Goal: Complete application form: Complete application form

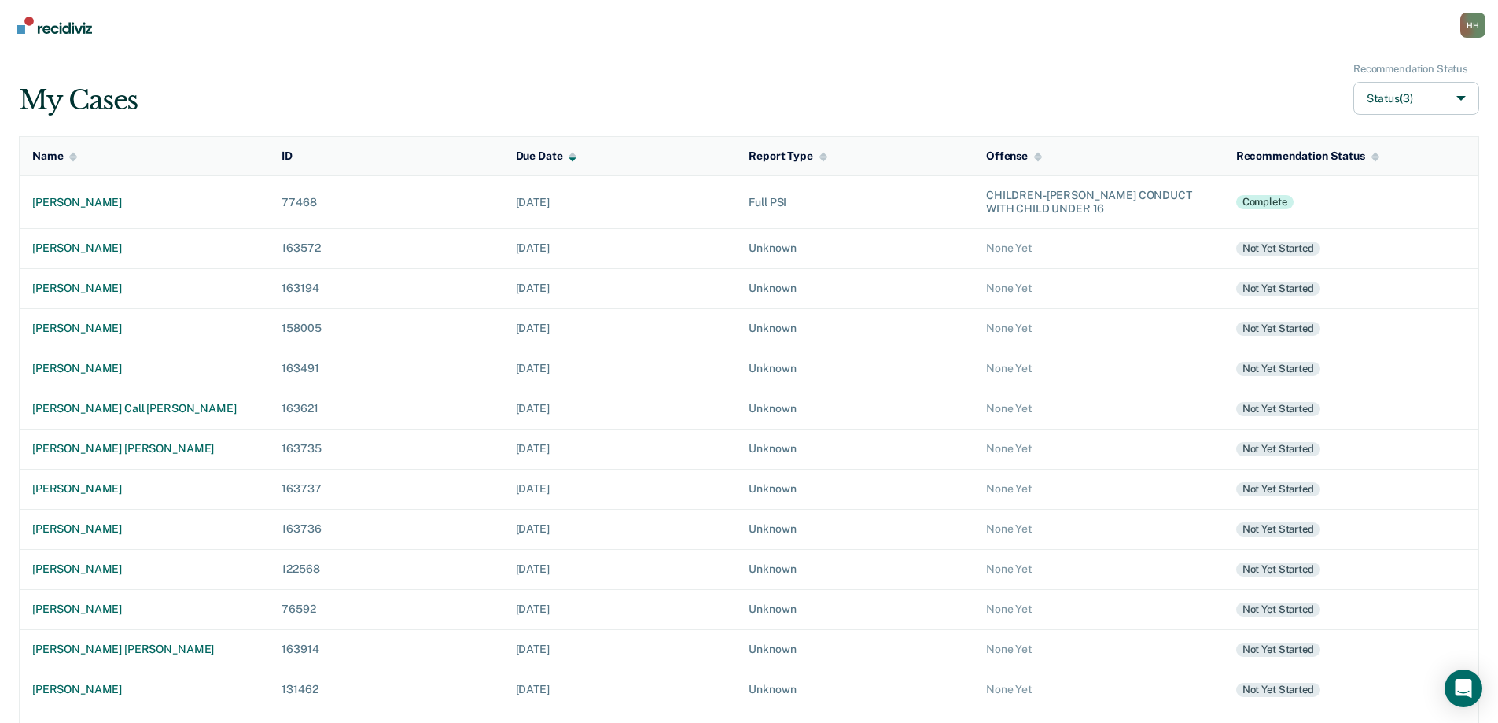
click at [101, 245] on div "[PERSON_NAME]" at bounding box center [144, 247] width 224 height 13
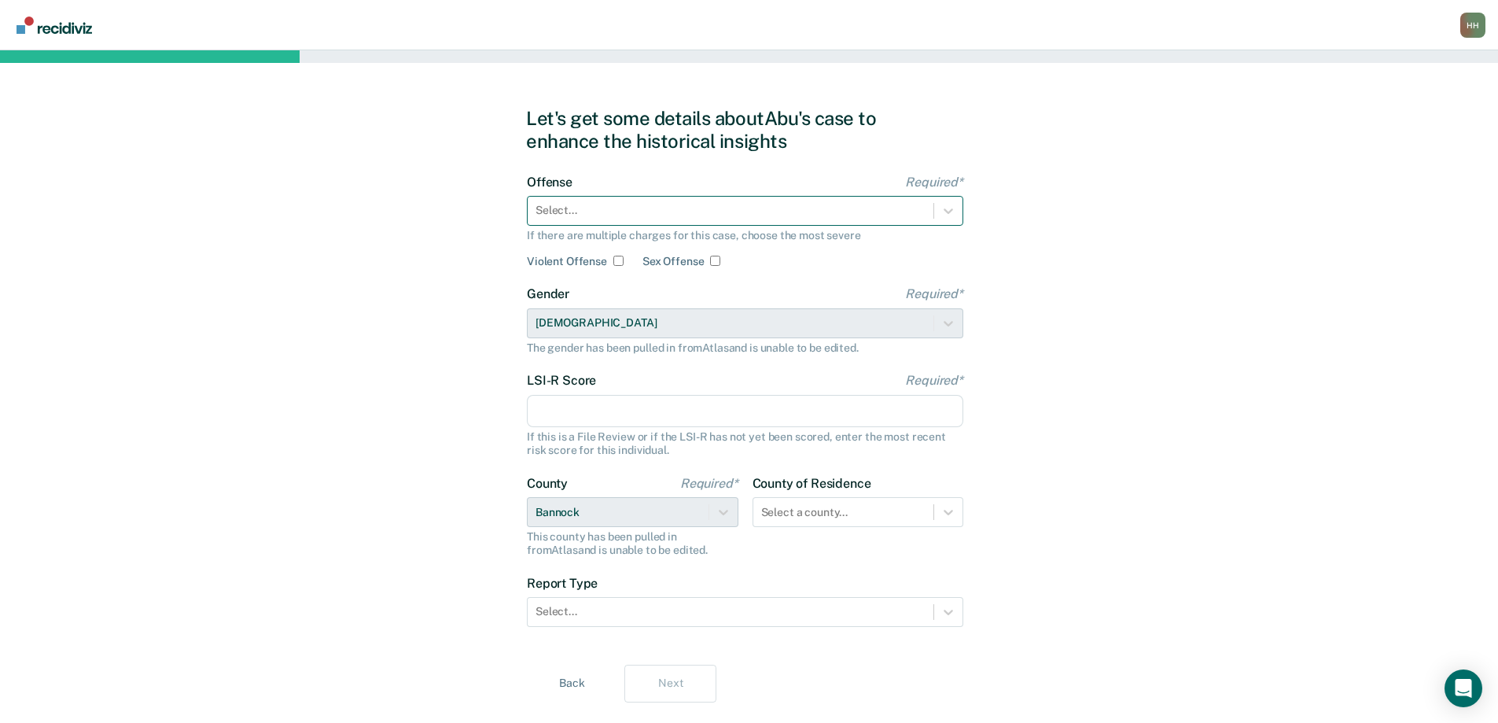
click at [569, 210] on div at bounding box center [730, 210] width 390 height 17
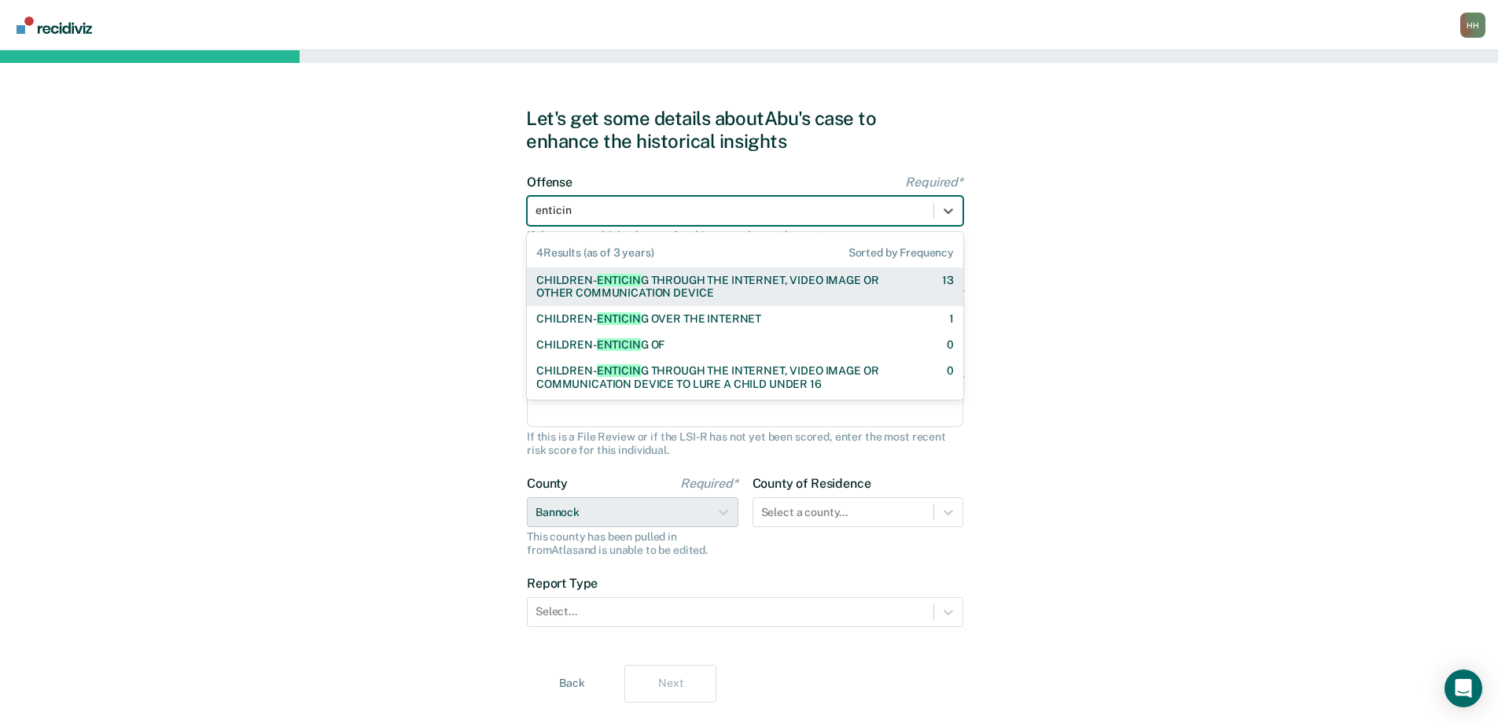
type input "enticing"
checkbox input "true"
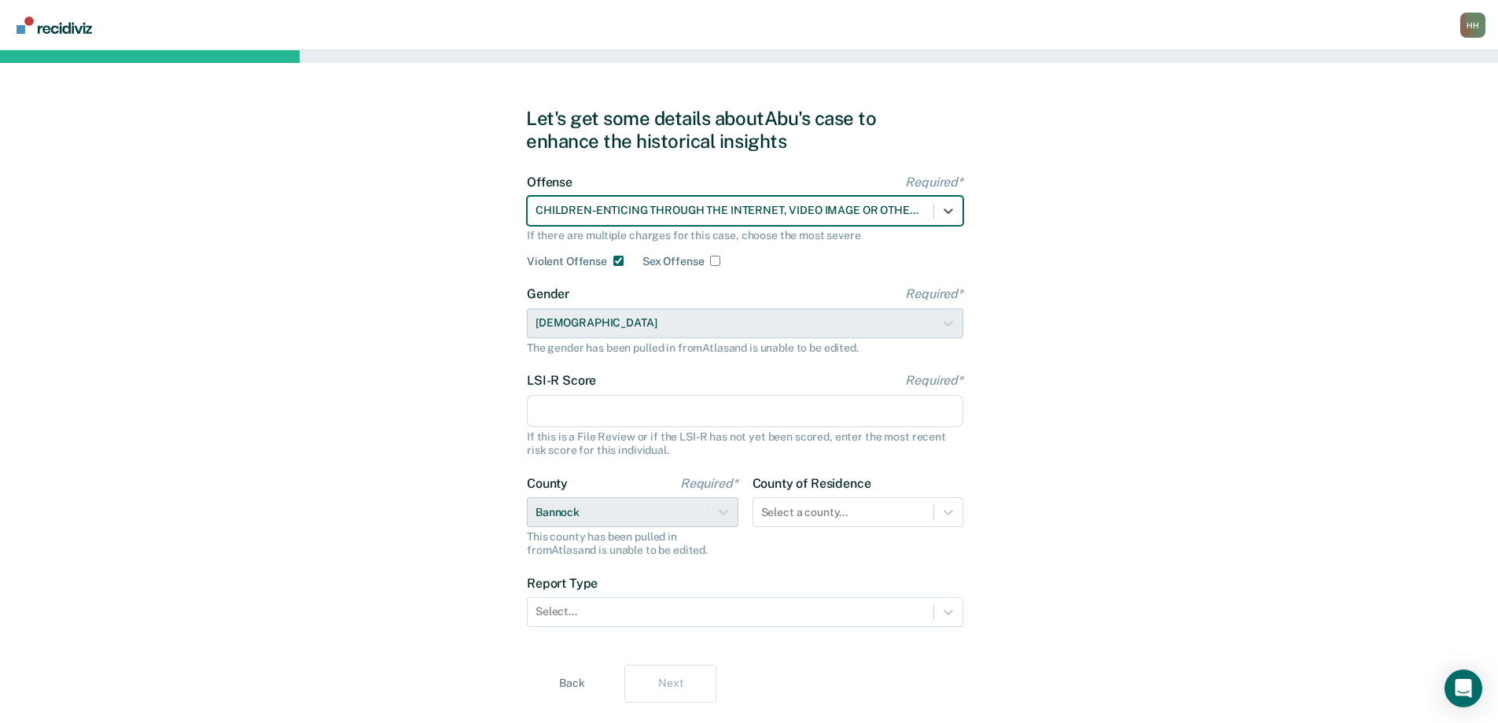
click at [576, 413] on input "LSI-R Score Required*" at bounding box center [745, 411] width 436 height 33
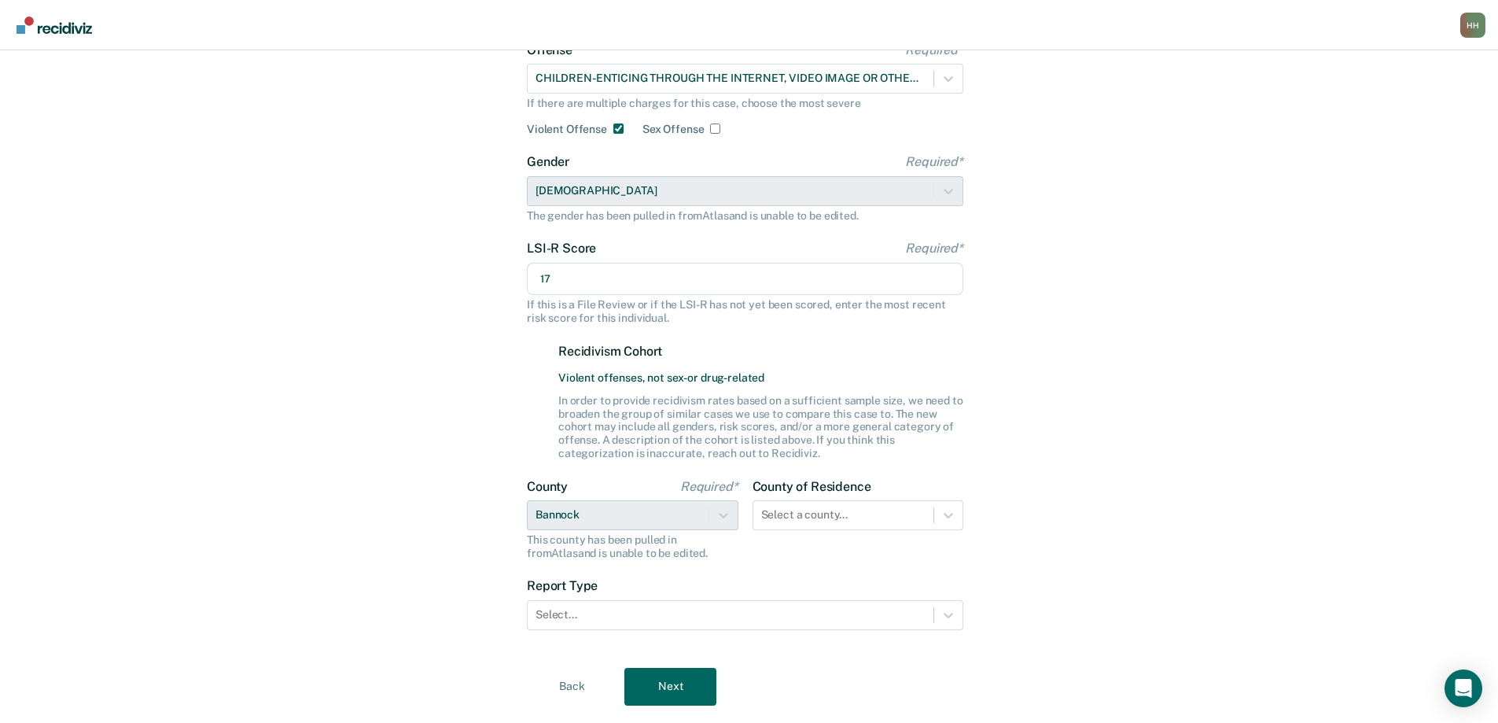
scroll to position [171, 0]
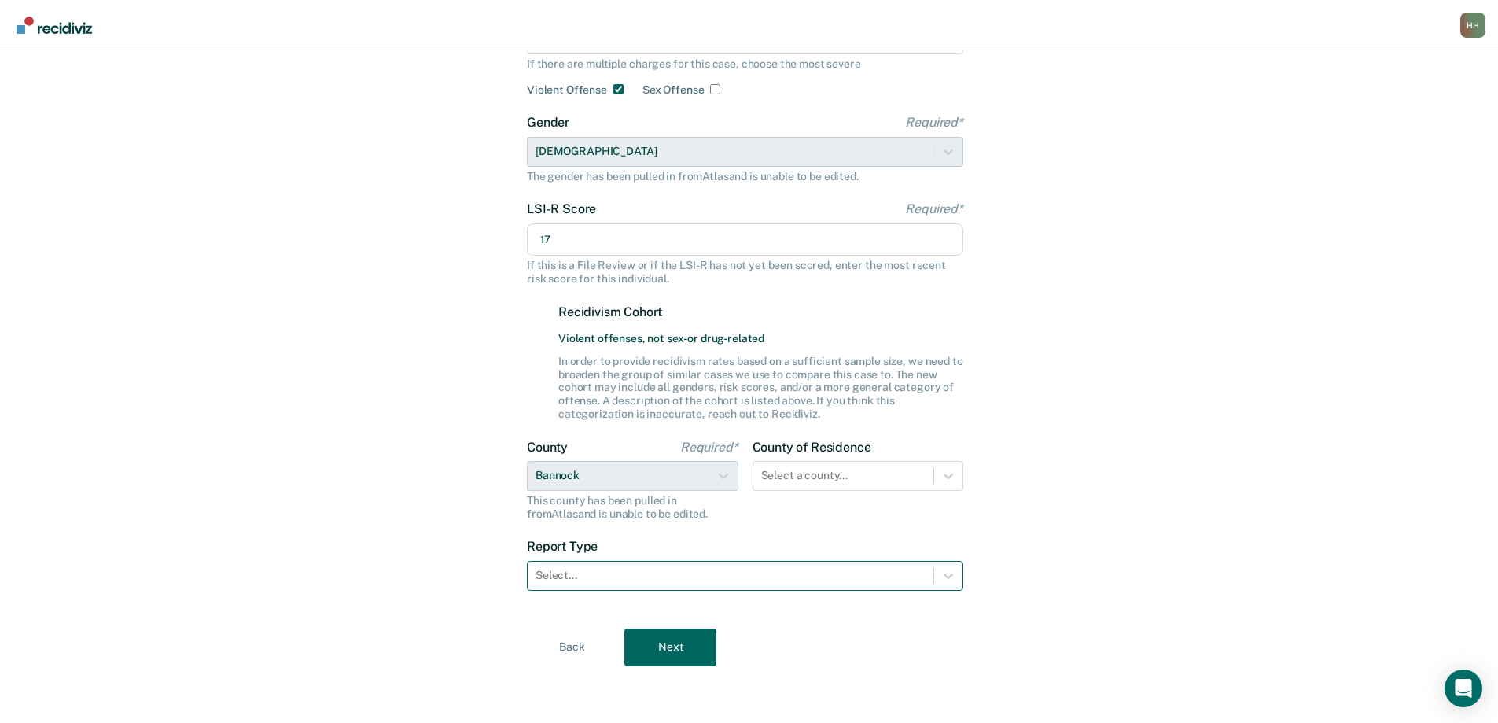
type input "17"
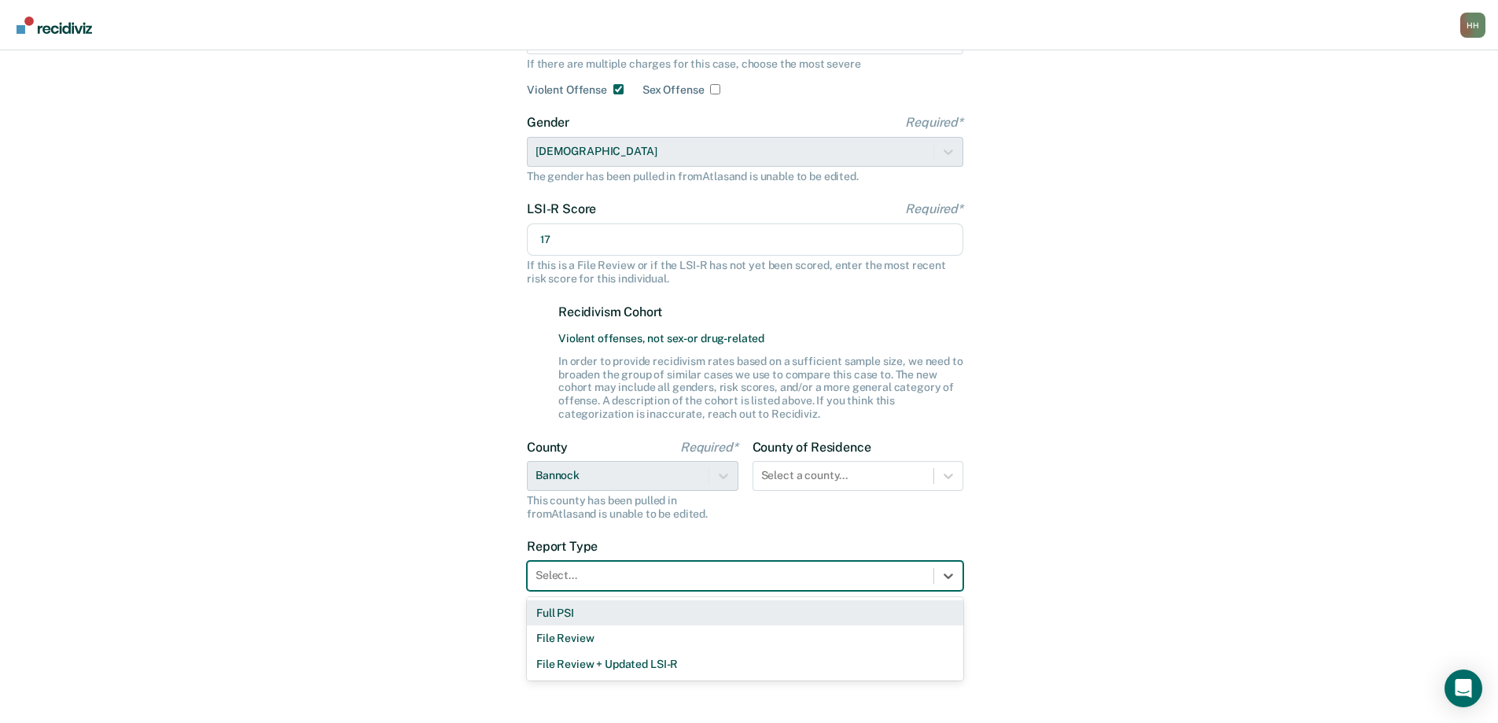
click at [628, 575] on div at bounding box center [730, 575] width 390 height 17
click at [603, 613] on div "Full PSI" at bounding box center [745, 613] width 436 height 26
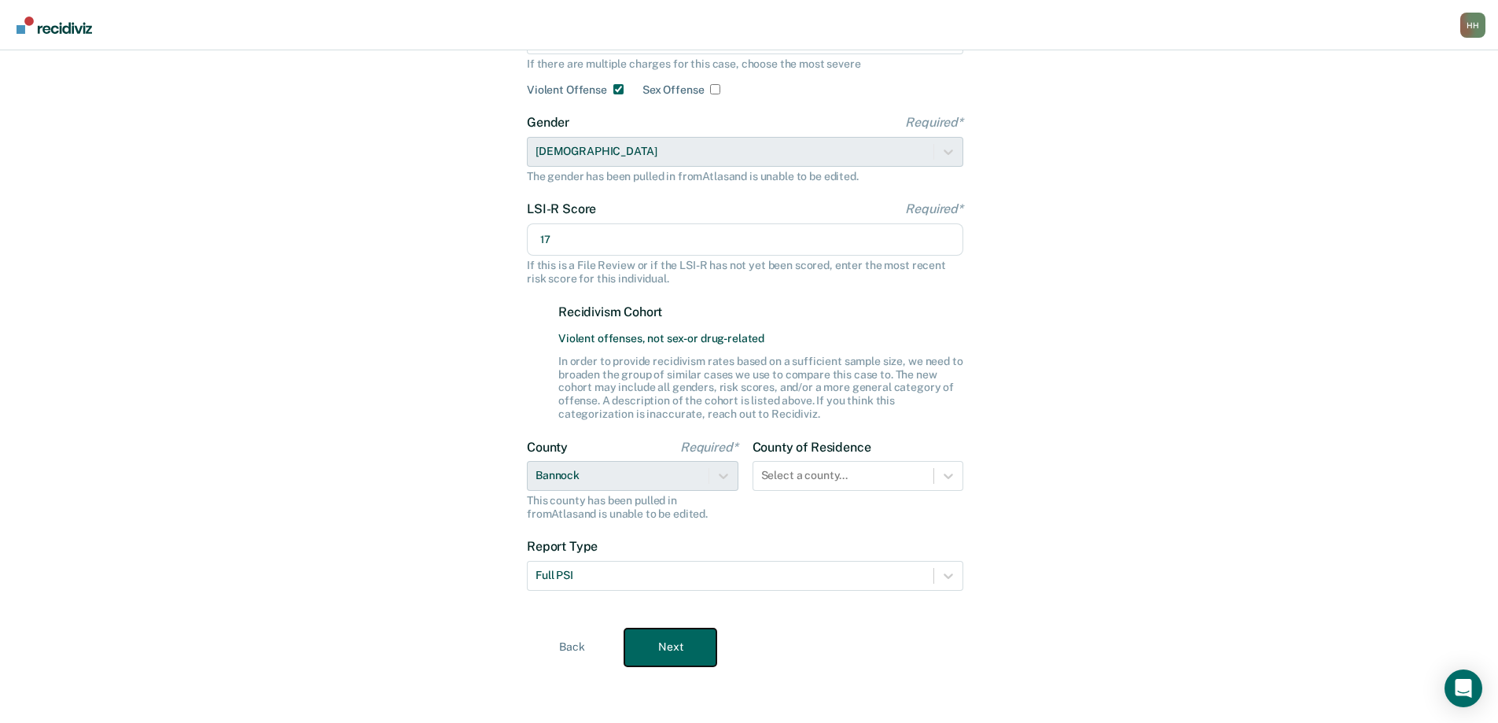
click at [675, 644] on button "Next" at bounding box center [670, 647] width 92 height 38
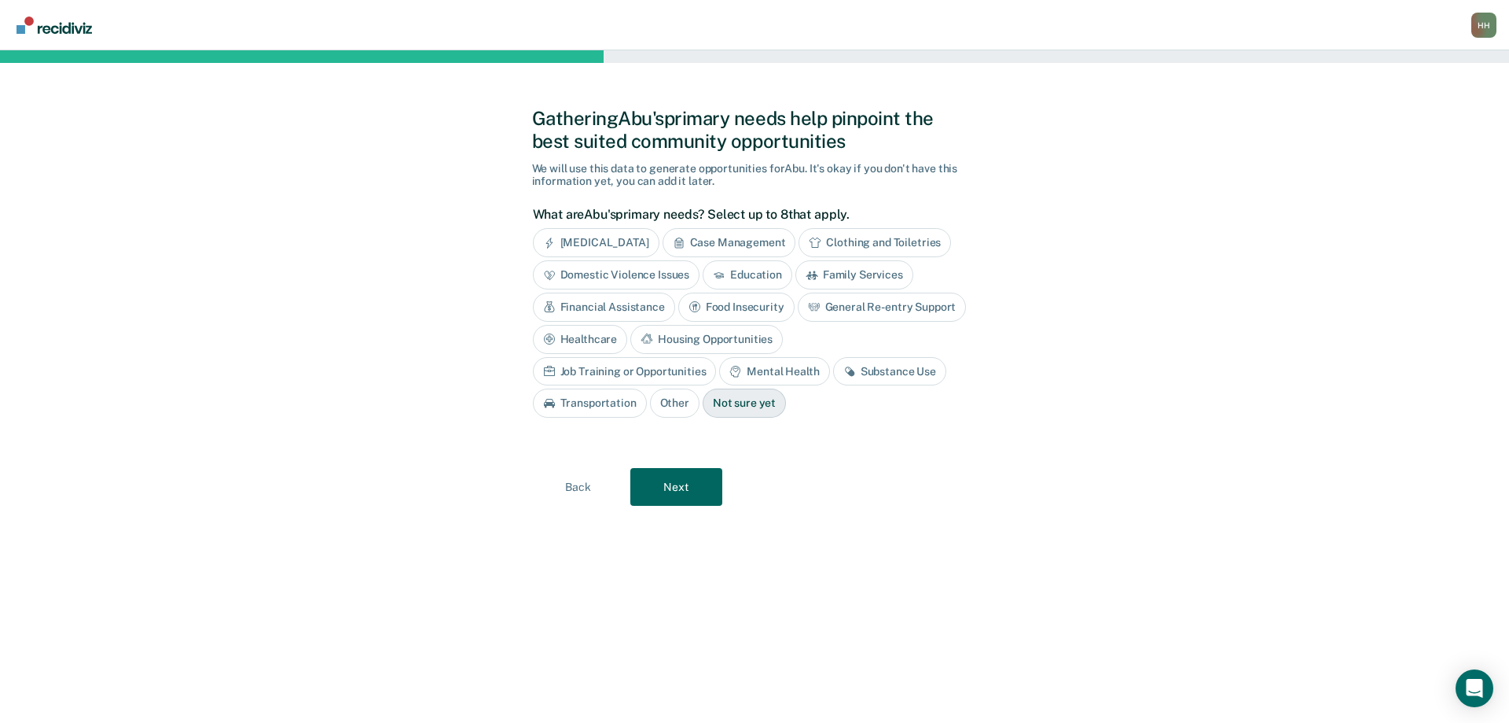
click at [762, 242] on div "Case Management" at bounding box center [730, 242] width 134 height 29
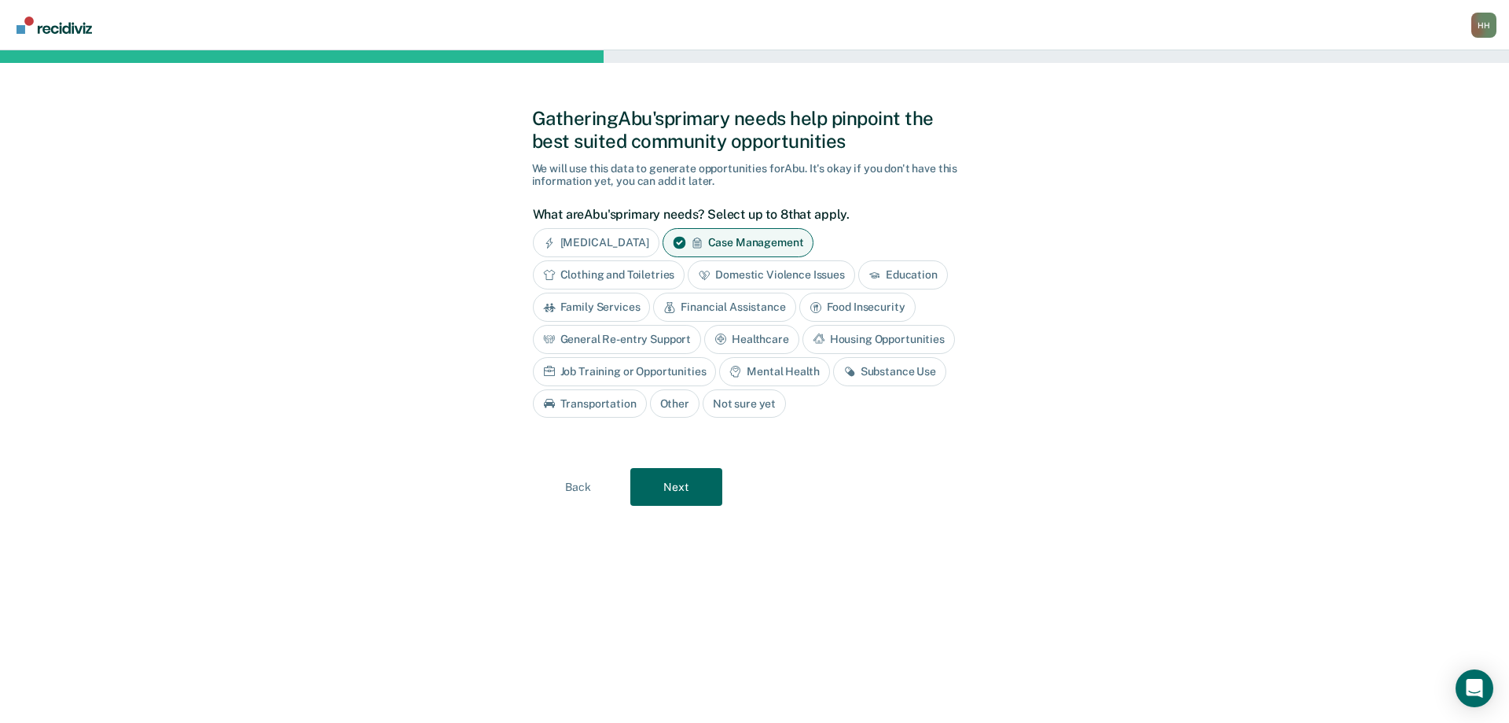
click at [778, 371] on div "Mental Health" at bounding box center [774, 371] width 110 height 29
click at [928, 375] on div "Substance Use" at bounding box center [907, 371] width 113 height 29
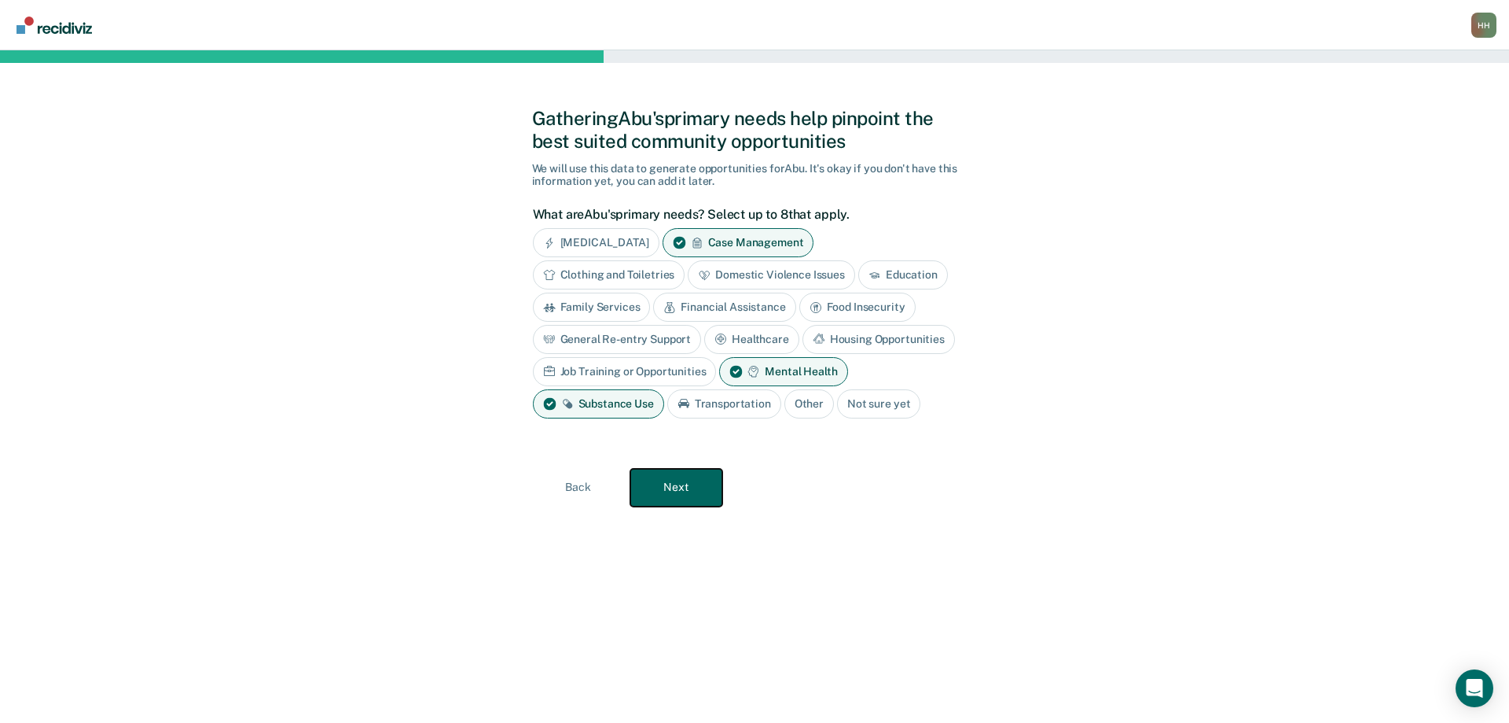
click at [680, 484] on button "Next" at bounding box center [677, 488] width 92 height 38
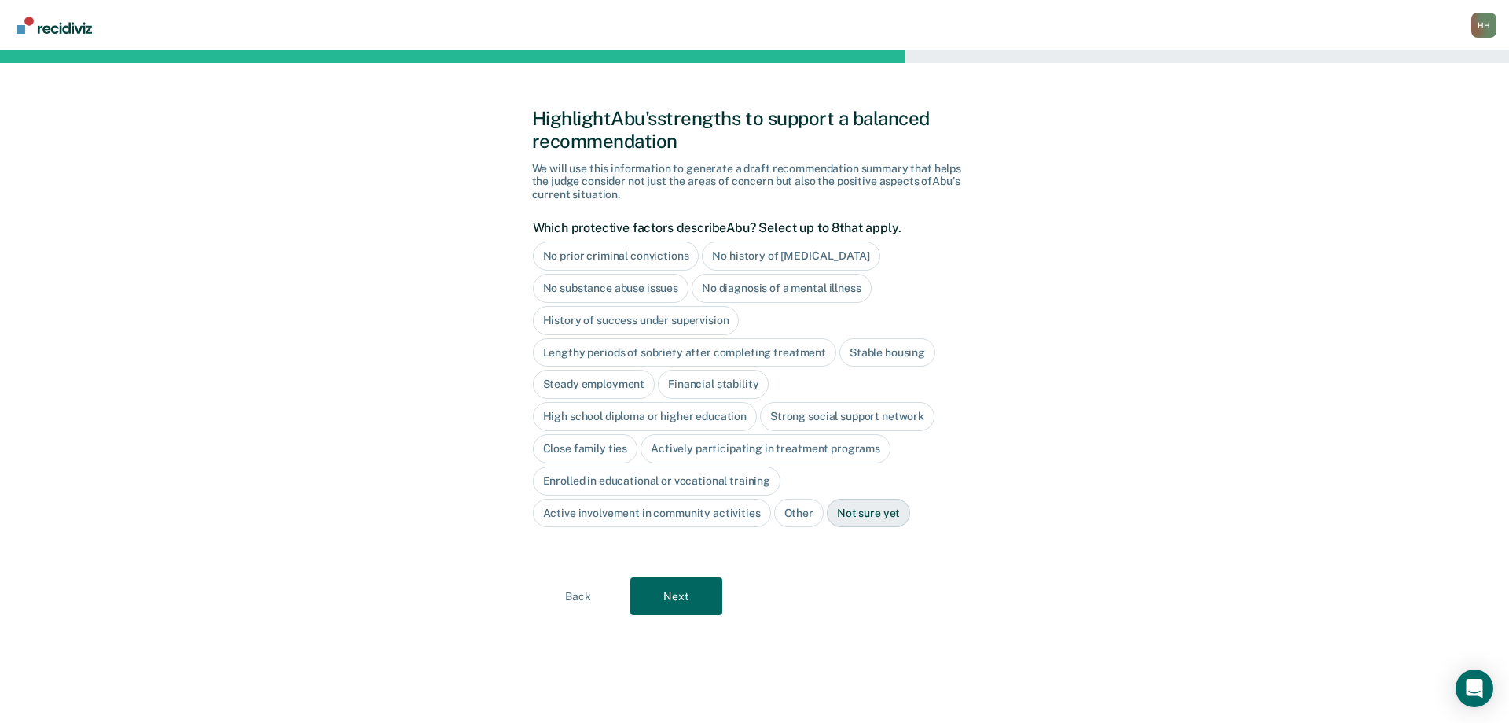
click at [860, 509] on div "Not sure yet" at bounding box center [868, 512] width 83 height 29
click at [669, 603] on button "Next" at bounding box center [677, 596] width 92 height 38
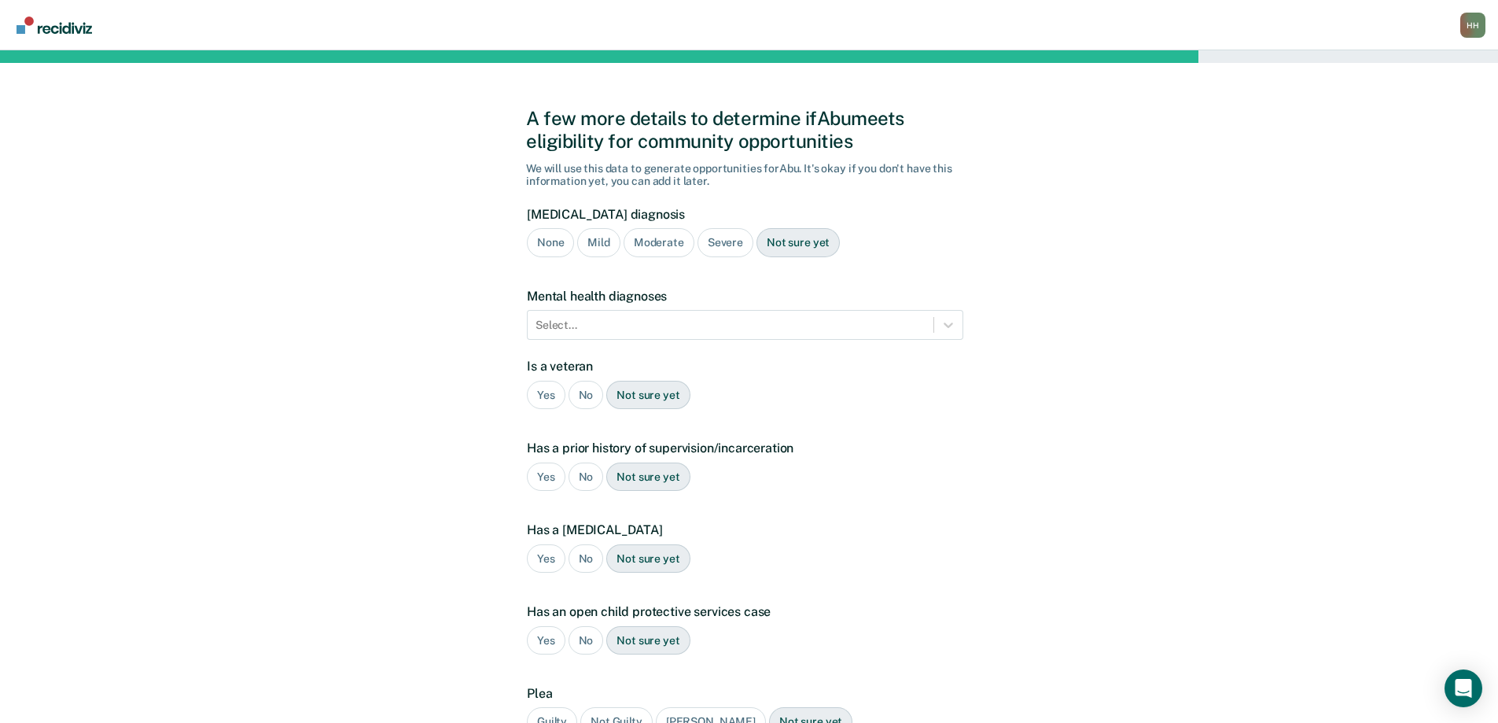
click at [796, 237] on div "Not sure yet" at bounding box center [797, 242] width 83 height 29
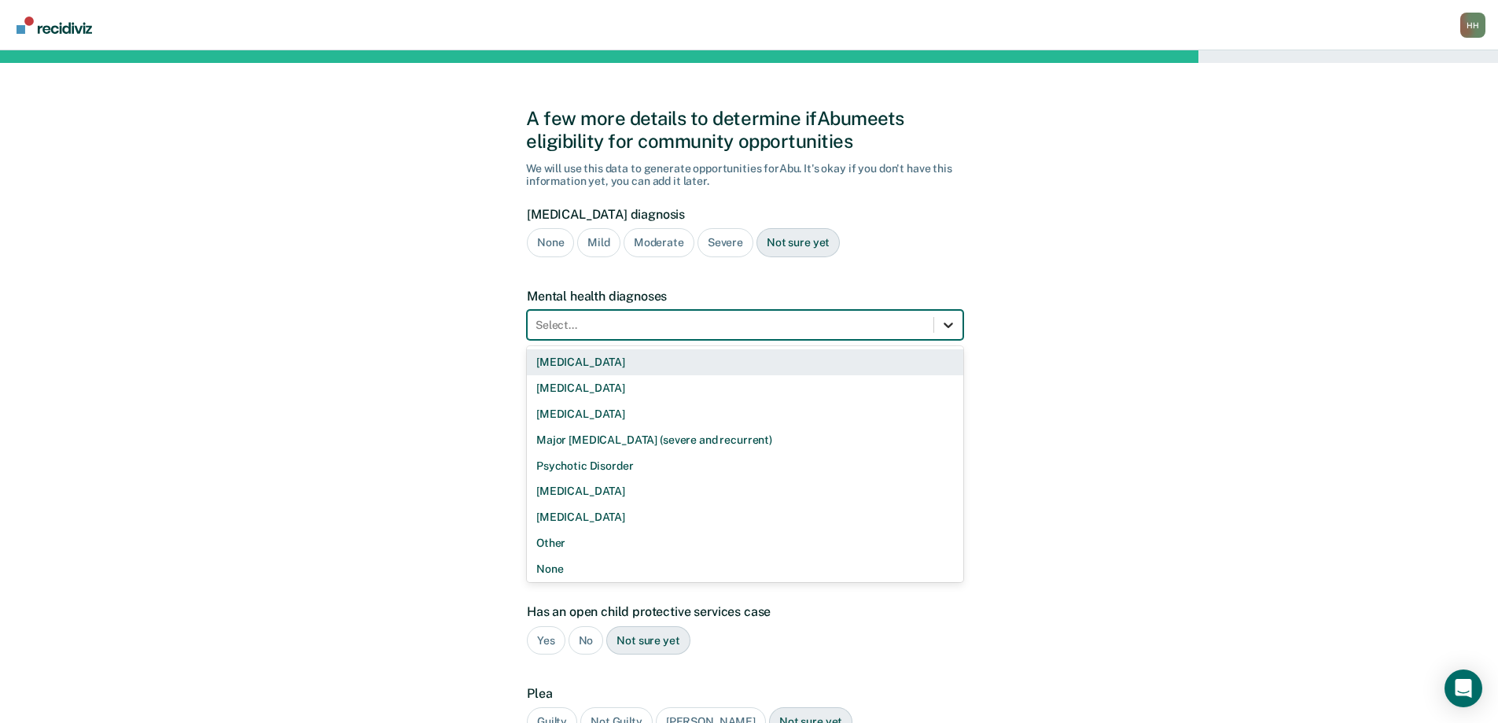
click at [951, 328] on icon at bounding box center [948, 325] width 16 height 16
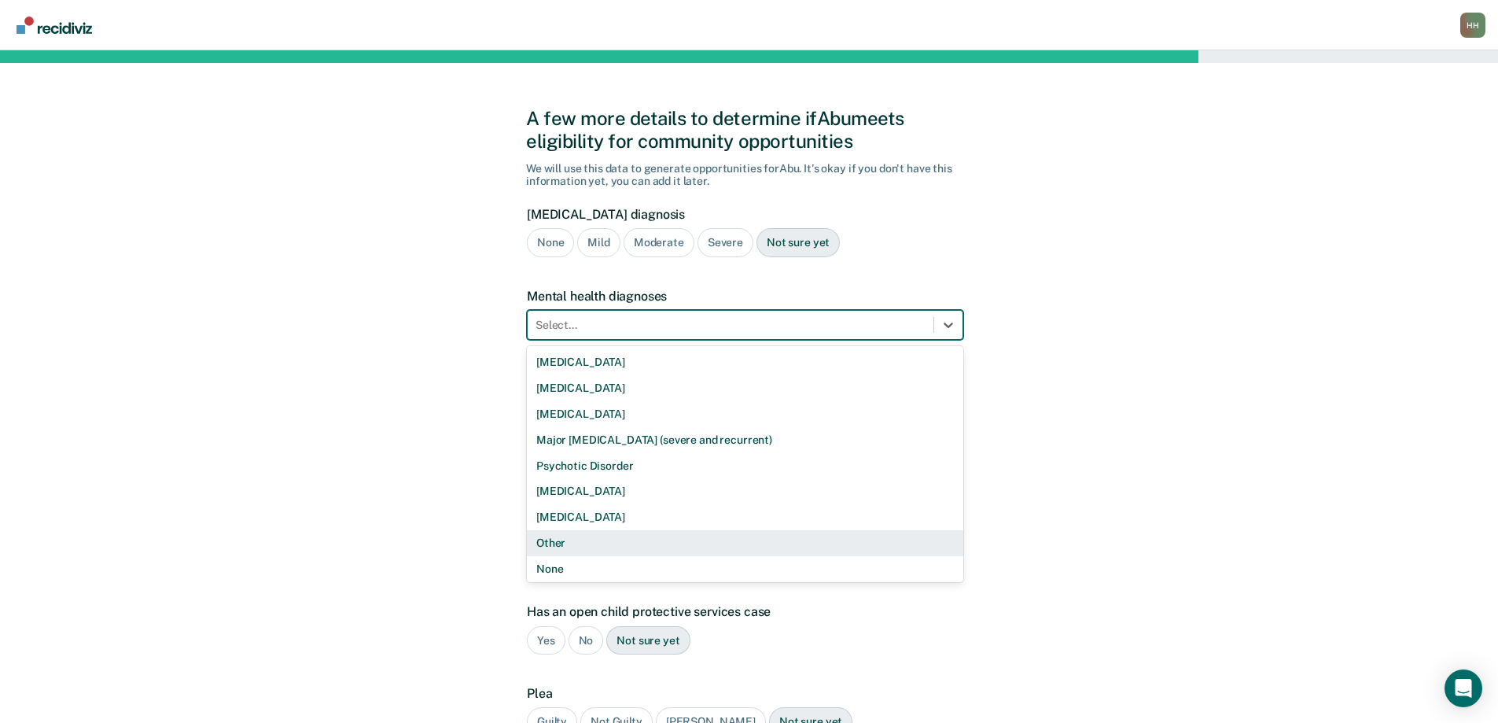
click at [557, 543] on div "Other" at bounding box center [745, 543] width 436 height 26
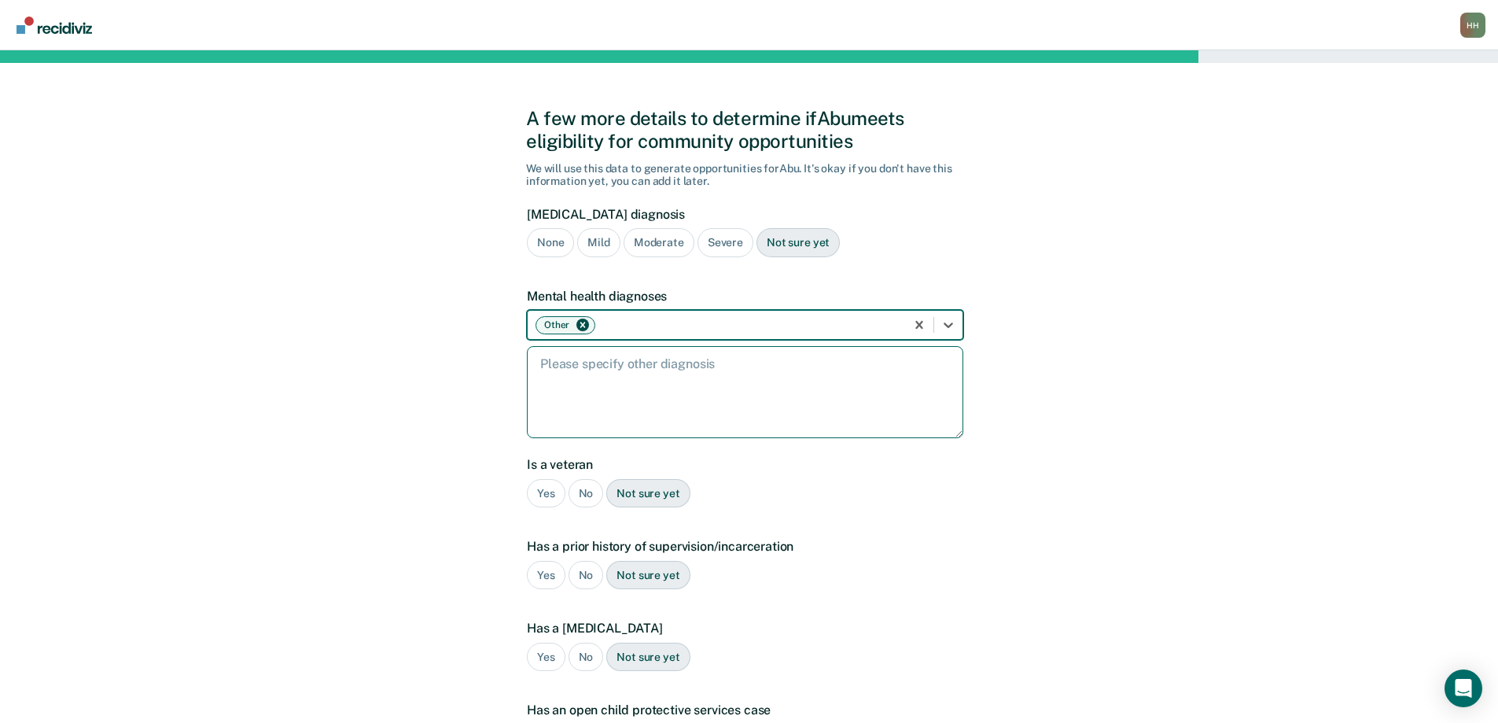
click at [541, 364] on textarea at bounding box center [745, 392] width 436 height 92
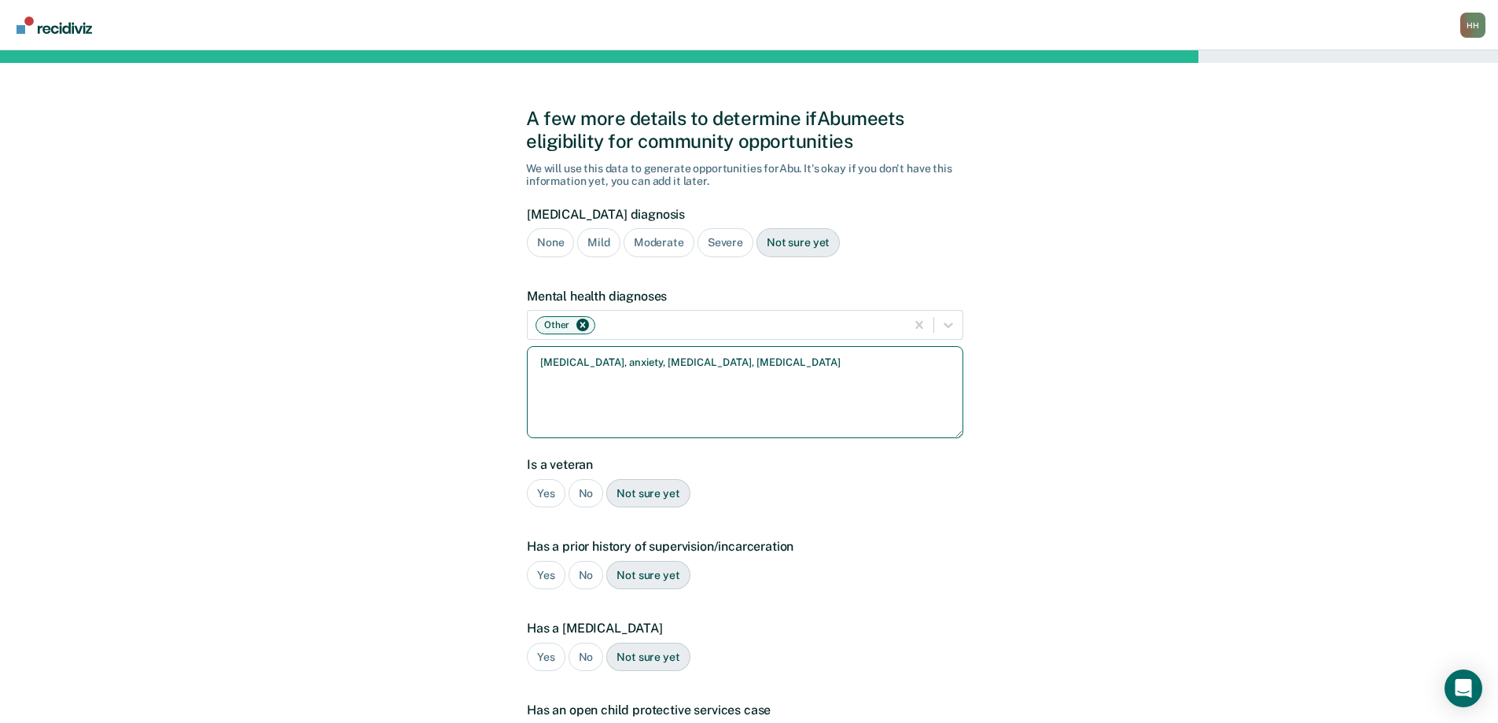
type textarea "[MEDICAL_DATA], anxiety, [MEDICAL_DATA], [MEDICAL_DATA]"
click at [576, 491] on div "No" at bounding box center [585, 493] width 35 height 29
click at [583, 575] on div "No" at bounding box center [585, 575] width 35 height 29
click at [544, 656] on div "Yes" at bounding box center [546, 656] width 39 height 29
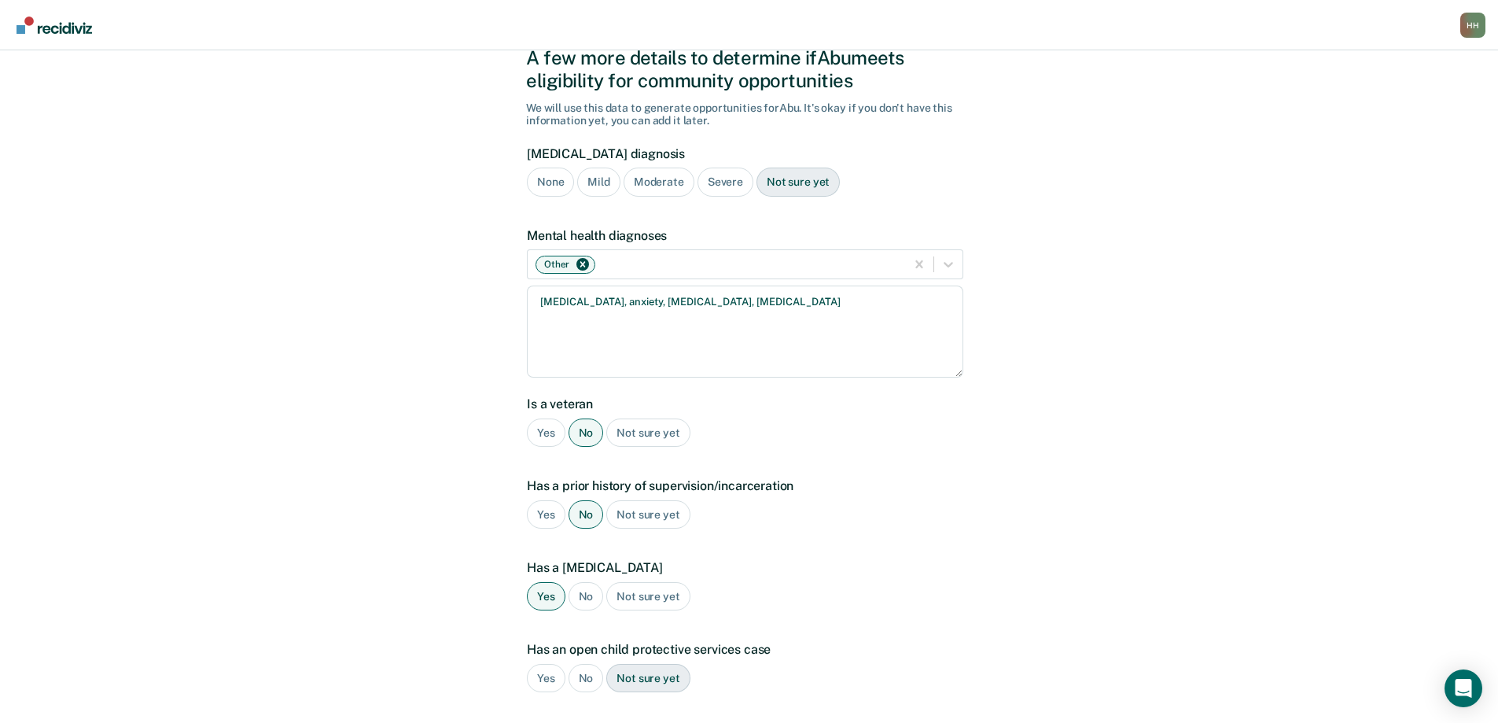
scroll to position [236, 0]
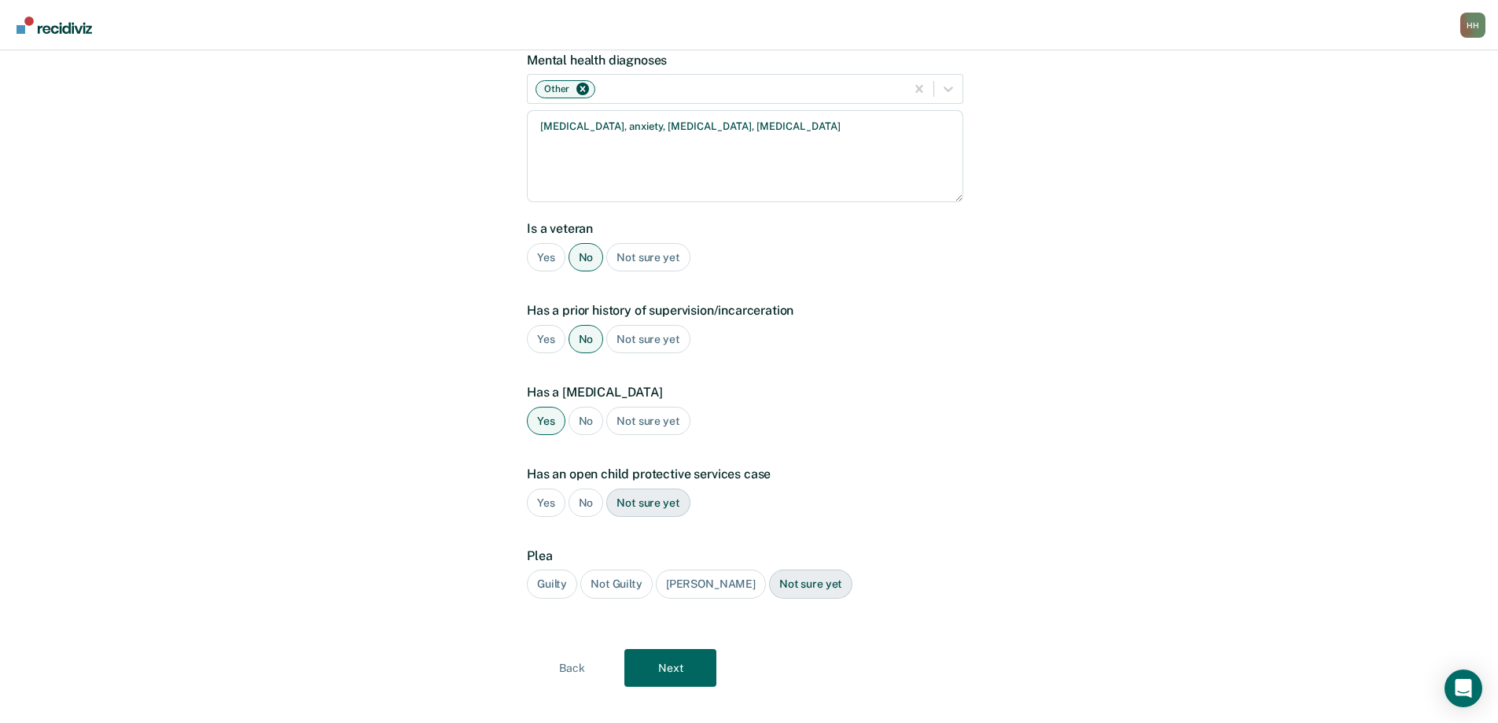
click at [584, 505] on div "No" at bounding box center [585, 502] width 35 height 29
click at [561, 581] on div "Guilty" at bounding box center [552, 583] width 50 height 29
click at [660, 667] on button "Next" at bounding box center [670, 668] width 92 height 38
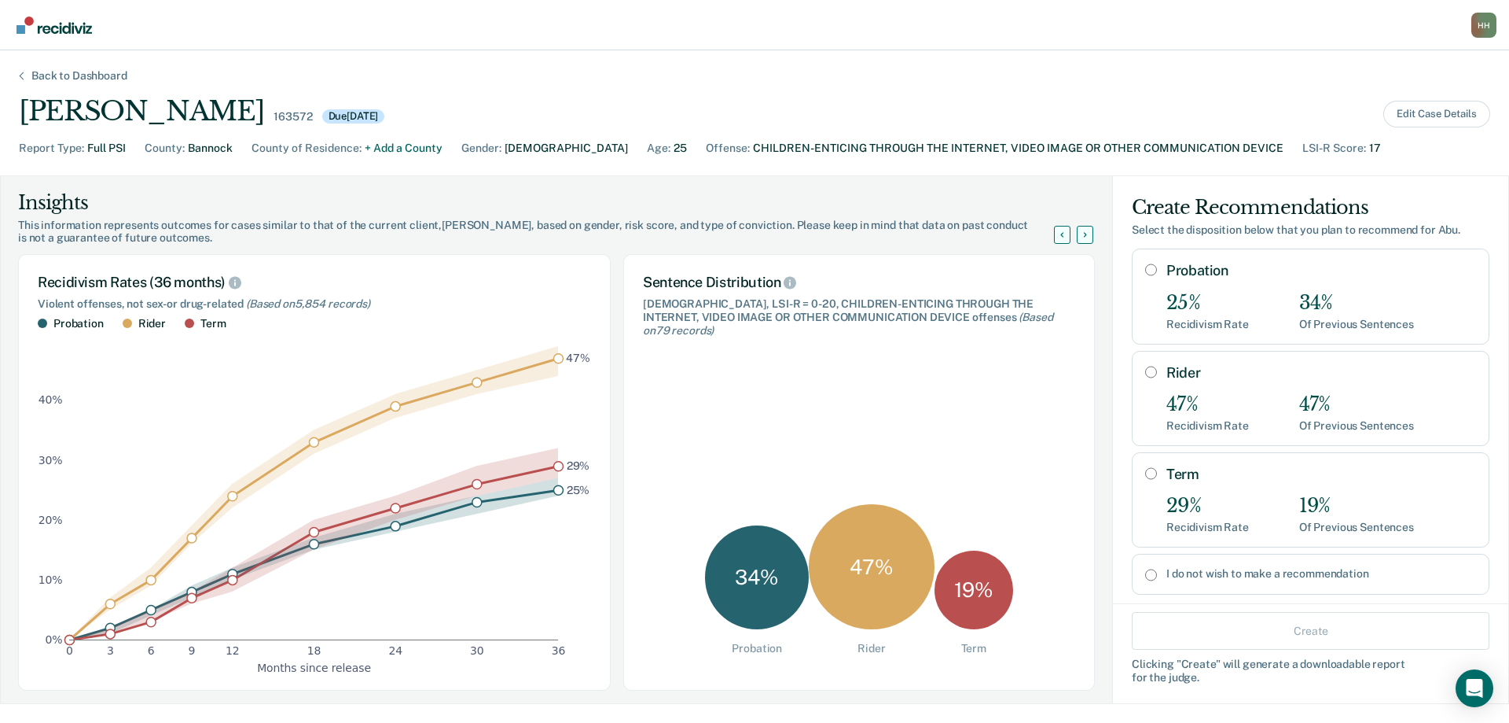
click at [1145, 267] on input "Probation" at bounding box center [1151, 269] width 12 height 13
radio input "true"
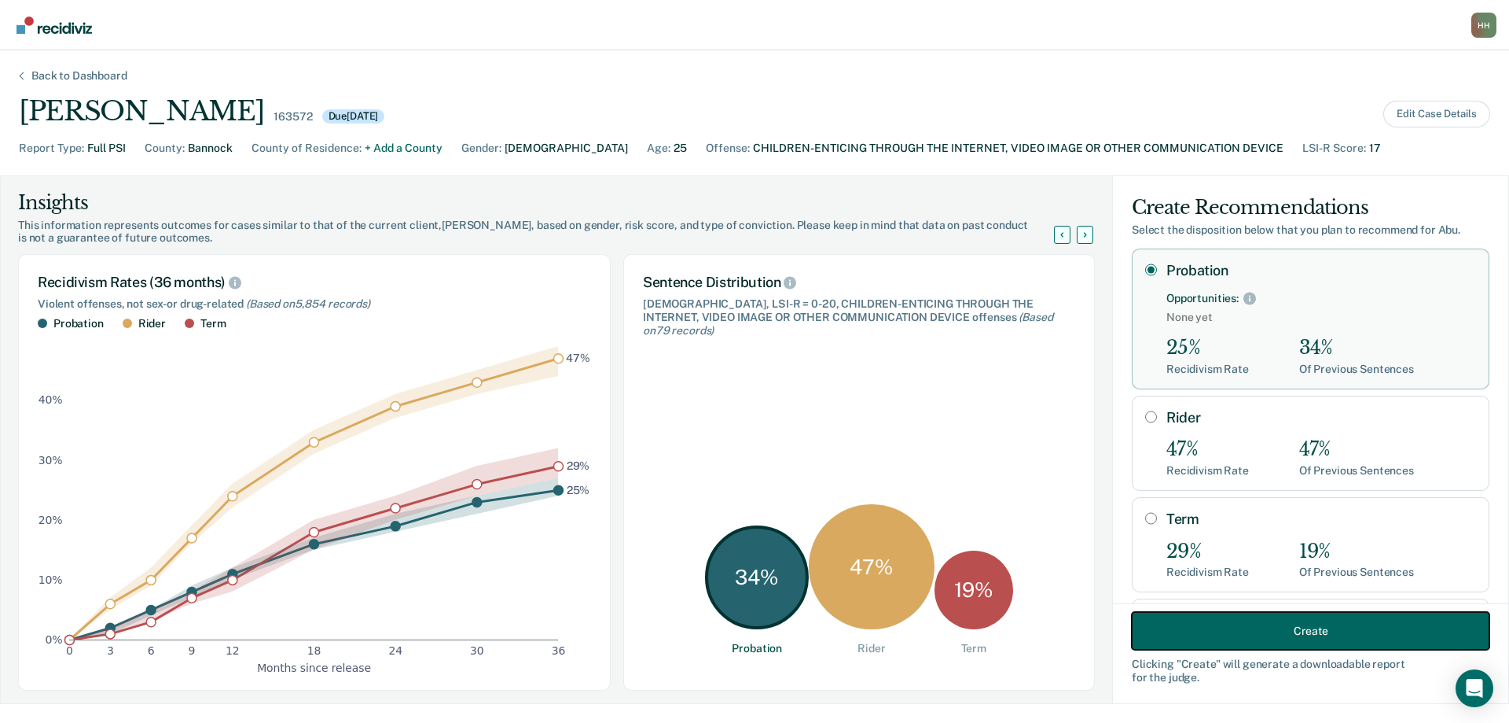
click at [1278, 628] on button "Create" at bounding box center [1311, 631] width 358 height 38
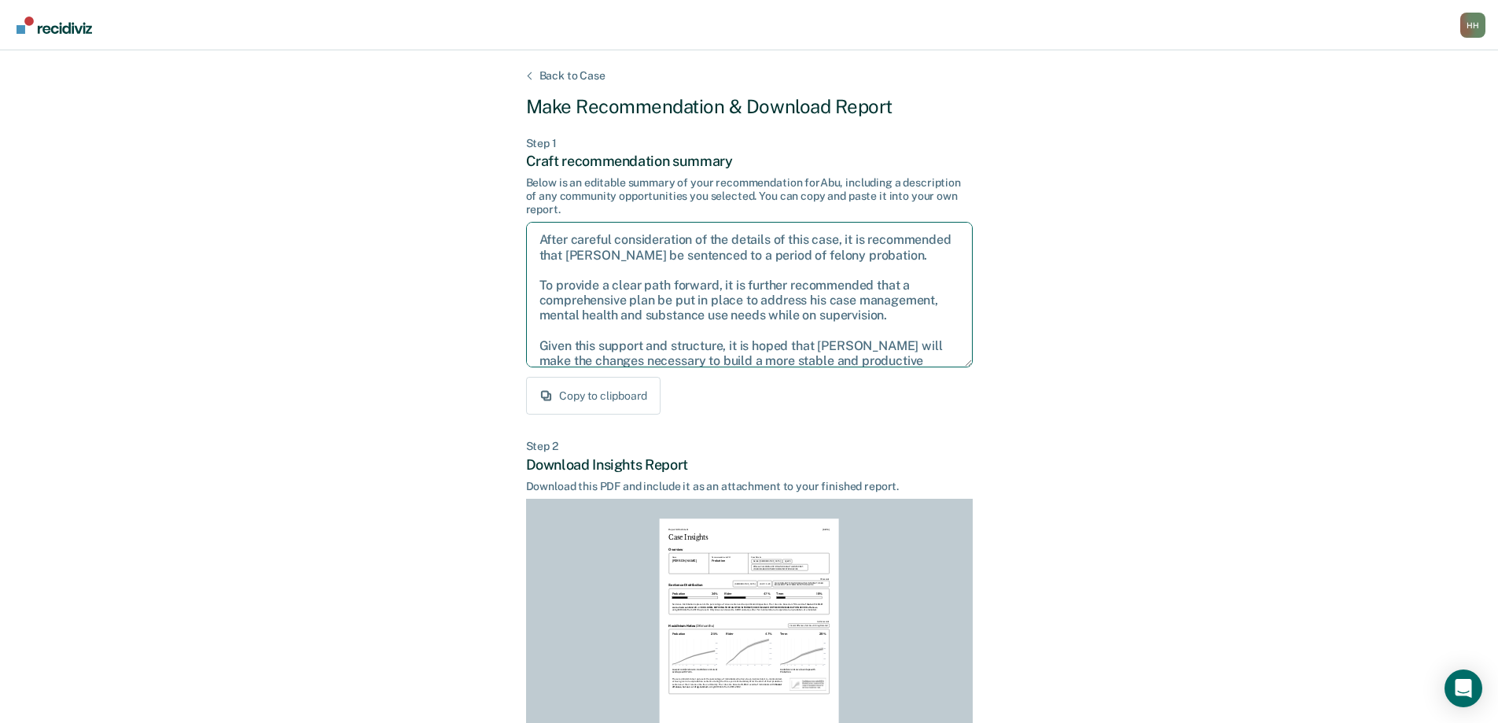
scroll to position [26, 0]
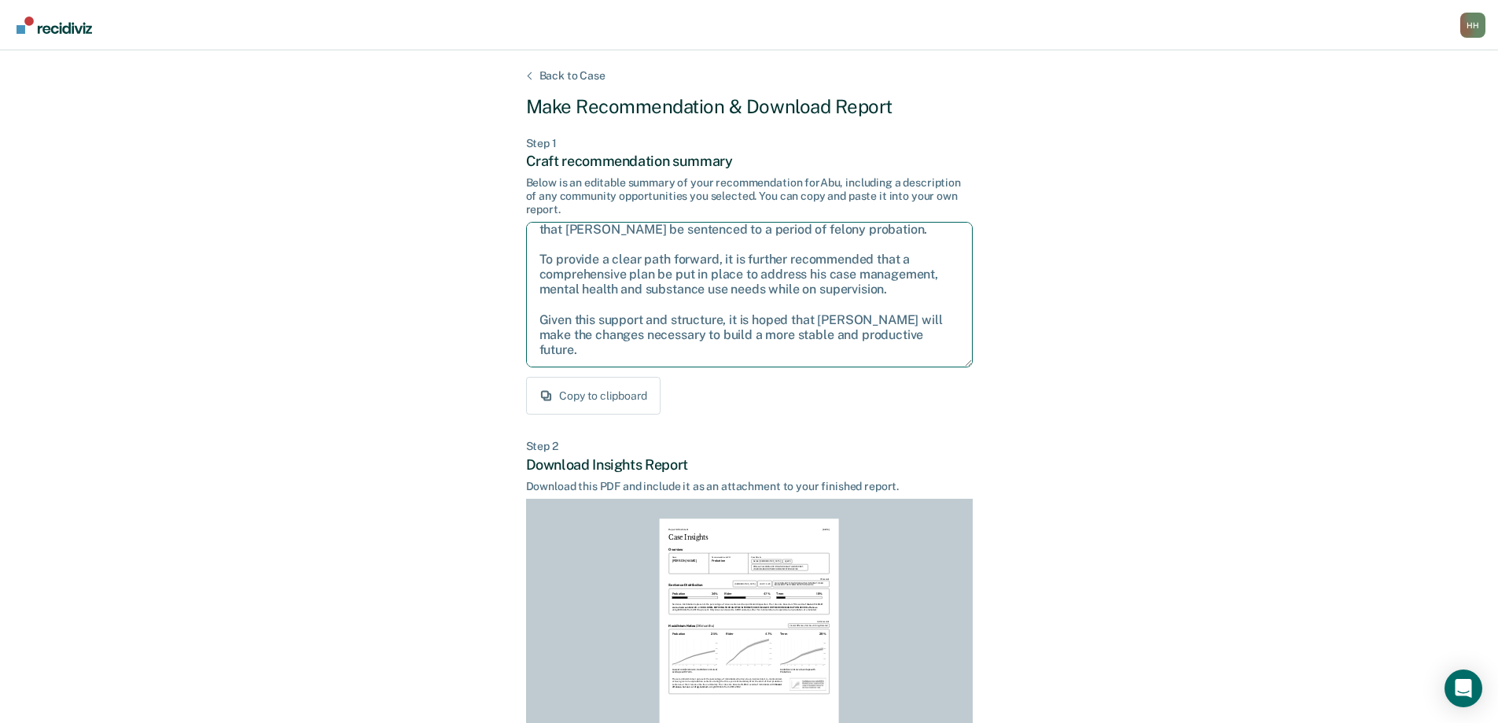
drag, startPoint x: 539, startPoint y: 234, endPoint x: 936, endPoint y: 358, distance: 415.8
click at [936, 358] on textarea "After careful consideration of the details of this case, it is recommended that…" at bounding box center [749, 294] width 447 height 145
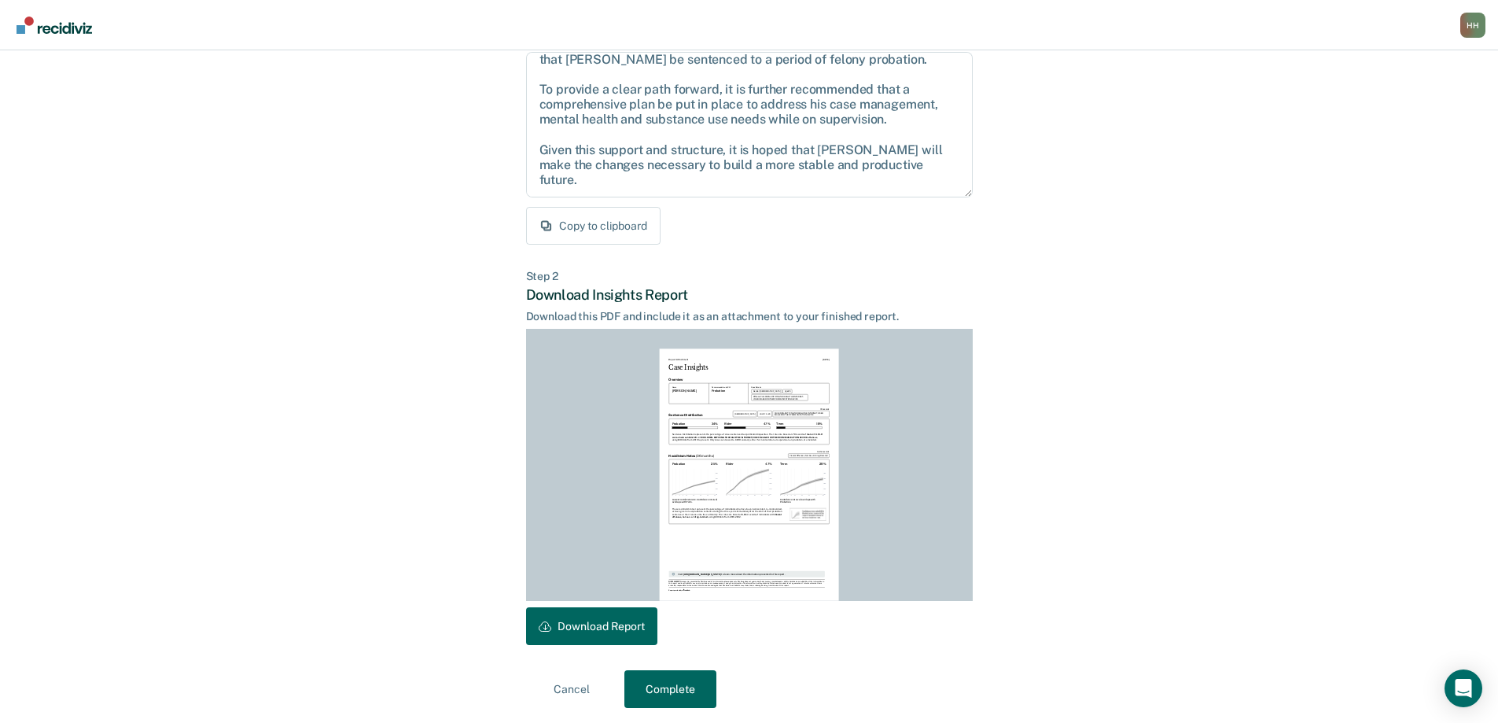
scroll to position [174, 0]
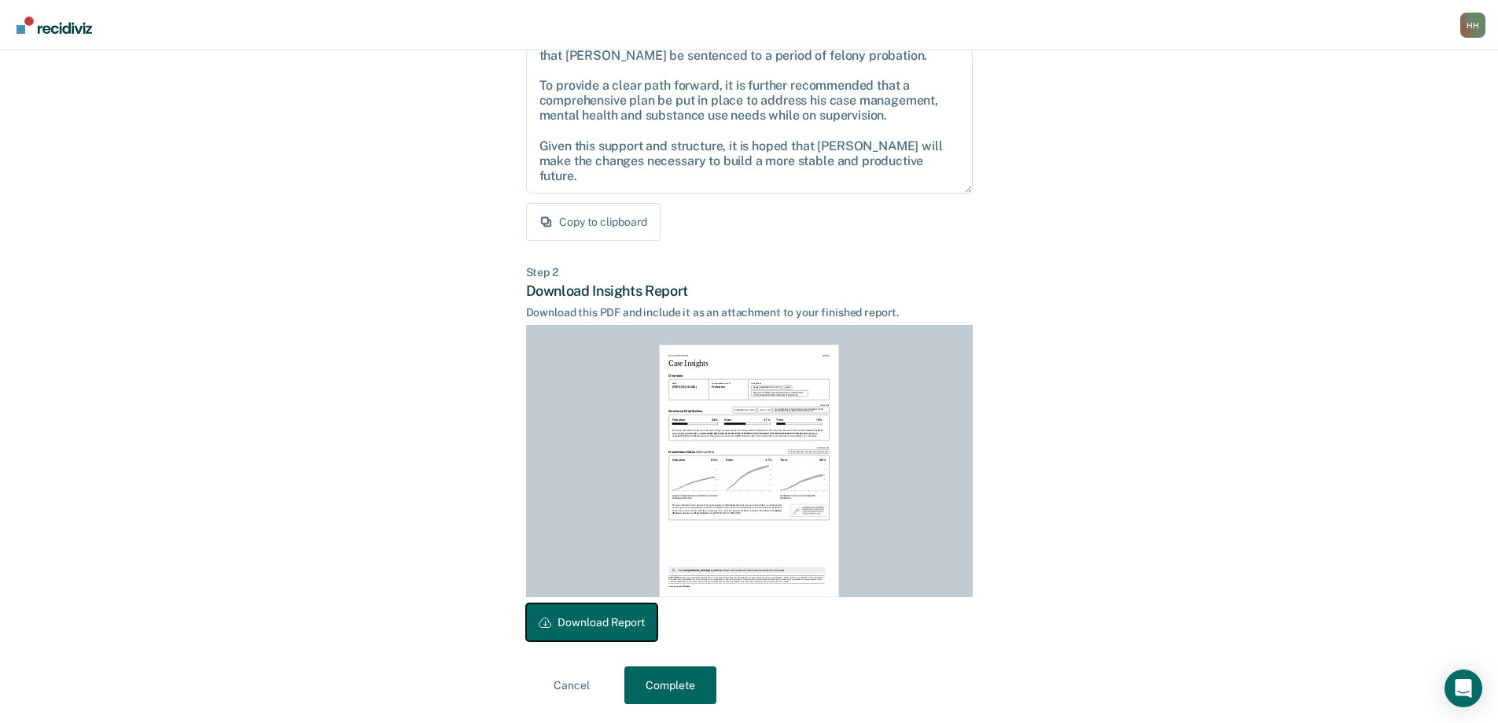
click at [617, 624] on button "Download Report" at bounding box center [591, 622] width 131 height 38
click at [683, 686] on button "Complete" at bounding box center [670, 685] width 92 height 38
